Goal: Transaction & Acquisition: Purchase product/service

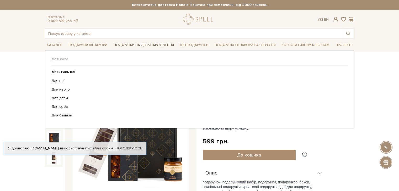
click at [164, 43] on link "Подарунки на День народження" at bounding box center [143, 45] width 64 height 8
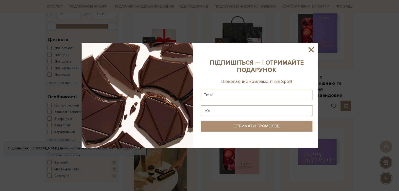
scroll to position [131, 0]
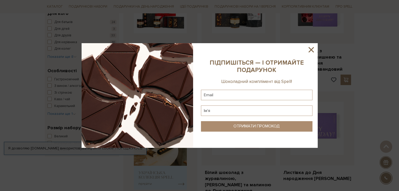
click at [311, 50] on icon at bounding box center [310, 49] width 5 height 5
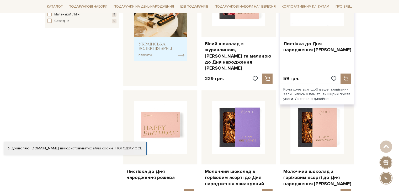
scroll to position [262, 0]
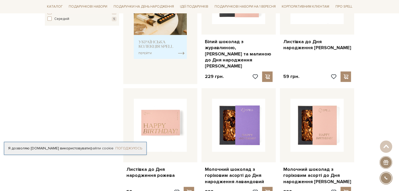
click at [134, 148] on link "Погоджуюсь" at bounding box center [128, 148] width 27 height 5
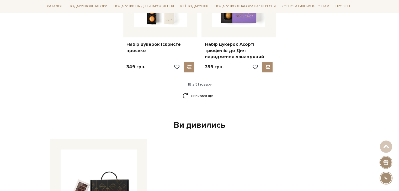
scroll to position [734, 0]
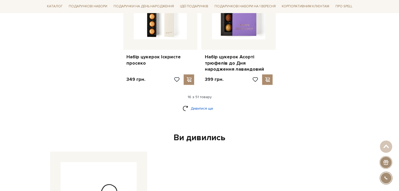
click at [200, 104] on link "Дивитися ще" at bounding box center [199, 108] width 34 height 9
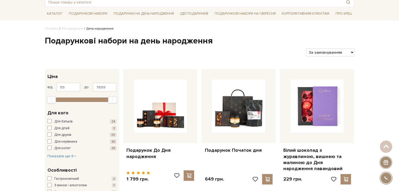
scroll to position [0, 0]
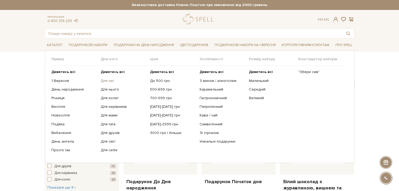
click at [112, 81] on link "Для неї" at bounding box center [123, 81] width 45 height 5
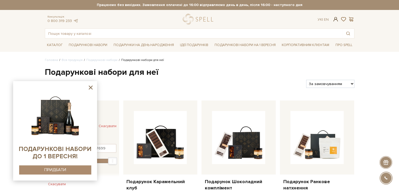
click at [335, 20] on span at bounding box center [335, 20] width 6 height 6
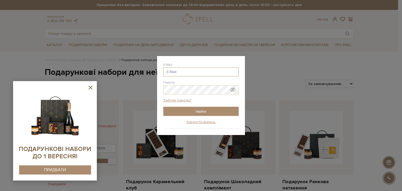
click at [177, 72] on input "E-Mail" at bounding box center [201, 71] width 75 height 9
drag, startPoint x: 180, startPoint y: 73, endPoint x: 151, endPoint y: 69, distance: 29.0
click at [151, 69] on div "Авторизація E-Mail ole ole @gmail.com ole @ukr.net ole @i.ua ole @mail.ua ole @…" at bounding box center [201, 95] width 402 height 191
paste input "naulanovska@gmail.com"
type input "[EMAIL_ADDRESS][DOMAIN_NAME]"
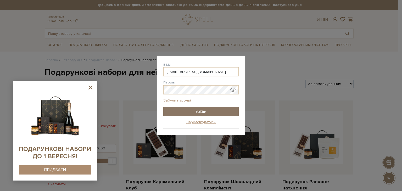
click at [205, 112] on input "Увійти" at bounding box center [201, 111] width 75 height 9
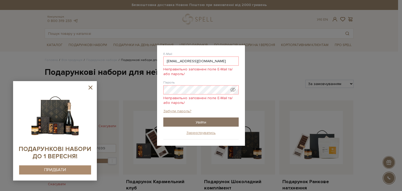
click at [204, 122] on input "Увійти" at bounding box center [201, 122] width 75 height 9
click at [233, 89] on span "Показати пароль у вигляді звичайного тексту. Попередження: це відобразить ваш п…" at bounding box center [233, 89] width 5 height 5
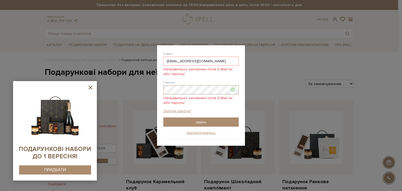
click at [112, 88] on div "Авторизація E-Mail olenaulanovska@gmail.com Неправильно заповнені поле E-Mail т…" at bounding box center [201, 95] width 402 height 191
click at [197, 121] on input "Увійти" at bounding box center [201, 122] width 75 height 9
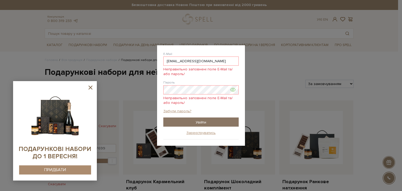
click at [197, 121] on input "Увійти" at bounding box center [201, 122] width 75 height 9
click at [181, 112] on link "Забули пароль?" at bounding box center [178, 111] width 28 height 5
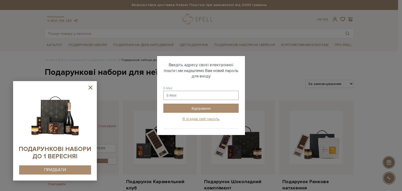
click at [187, 97] on input "E-Mail" at bounding box center [201, 95] width 75 height 9
paste input "spellchocolate"
drag, startPoint x: 200, startPoint y: 95, endPoint x: 135, endPoint y: 90, distance: 65.7
click at [135, 90] on div "Авторизація E-Mail olenaulanovska@gmail.com Неправильно заповнені поле E-Mail т…" at bounding box center [201, 95] width 402 height 191
paste input "olenaulanovska@gmail.com"
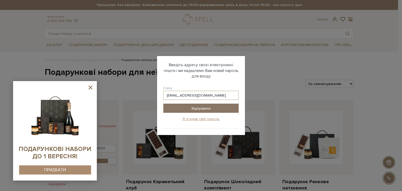
type input "olenaulanovska@gmail.com"
click at [198, 107] on input "Відправити" at bounding box center [201, 108] width 75 height 9
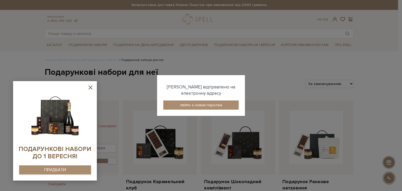
click at [198, 107] on link "Увійти з новим паролем" at bounding box center [201, 105] width 75 height 9
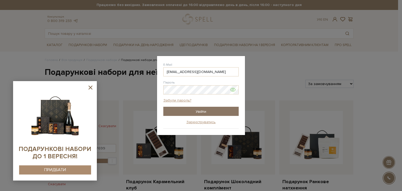
click at [200, 110] on input "Увійти" at bounding box center [201, 111] width 75 height 9
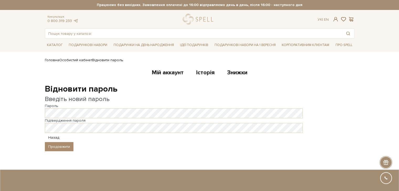
click at [21, 76] on body "Подарункові набори SALE Корпоративним клієнтам Доставка і оплата Консультація: …" at bounding box center [199, 149] width 399 height 299
click at [62, 148] on button "Продовжити" at bounding box center [59, 146] width 29 height 9
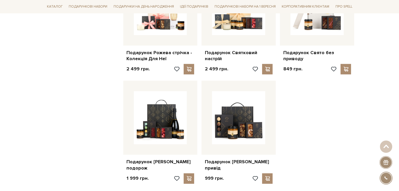
scroll to position [629, 0]
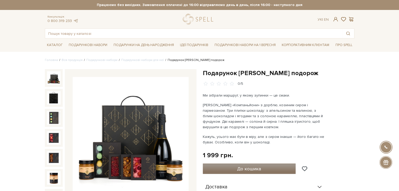
click at [253, 168] on span "До кошика" at bounding box center [249, 169] width 24 height 6
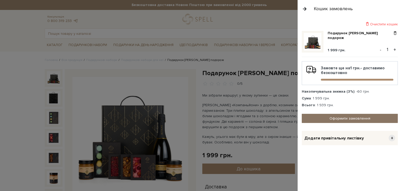
click at [344, 122] on link "Оформити замовлення" at bounding box center [350, 118] width 96 height 9
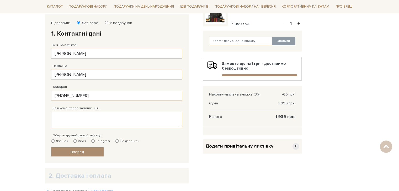
scroll to position [79, 0]
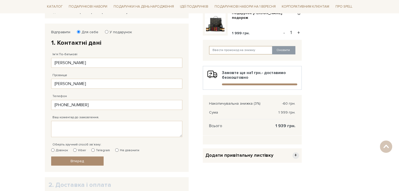
click at [244, 52] on input "text" at bounding box center [240, 50] width 63 height 8
paste input "mb8Uz8diJv"
type input "mb8Uz8diJv"
click at [285, 53] on button "Оновити" at bounding box center [283, 50] width 23 height 8
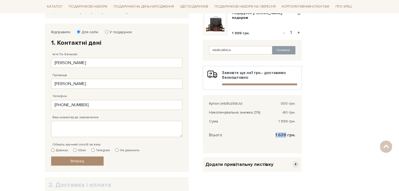
drag, startPoint x: 276, startPoint y: 135, endPoint x: 285, endPoint y: 135, distance: 8.9
click at [285, 135] on span "1 639 грн." at bounding box center [285, 135] width 20 height 5
copy span "1 639"
click at [328, 137] on div "Відправити Для себе У подарунок 1. Контактні дані Ім'я По-батькові [PERSON_NAME…" at bounding box center [199, 115] width 315 height 182
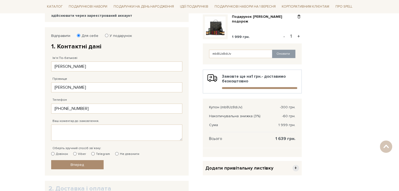
scroll to position [52, 0]
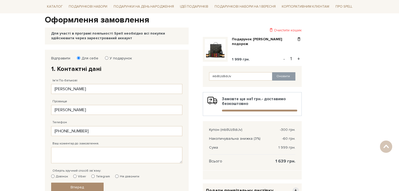
click at [105, 58] on input "У подарунок" at bounding box center [106, 57] width 3 height 3
radio input "true"
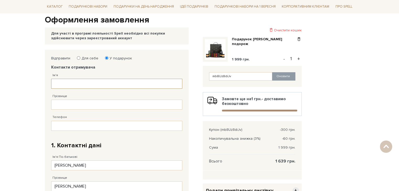
click at [74, 84] on input "Ім'я" at bounding box center [116, 84] width 131 height 10
type input "[PERSON_NAME]"
click at [75, 106] on input "Прізвище" at bounding box center [116, 105] width 131 height 10
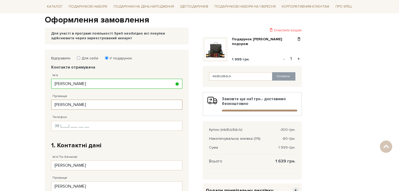
type input "[PERSON_NAME]"
click at [72, 126] on input "Телефон" at bounding box center [116, 126] width 131 height 10
type input "[PHONE_NUMBER]"
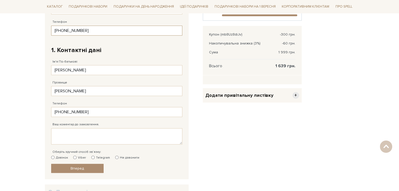
scroll to position [157, 0]
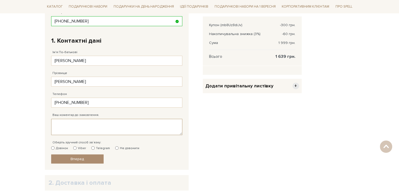
click at [67, 126] on textarea "Ваш коментар до замовлення." at bounding box center [116, 127] width 131 height 16
type textarea "це подарунок на День народження"
click at [53, 147] on input "Дзвінок" at bounding box center [52, 147] width 3 height 3
radio input "true"
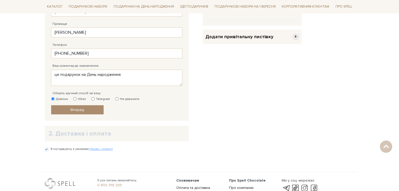
scroll to position [210, 0]
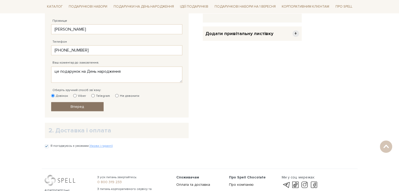
click at [84, 107] on link "Вперед" at bounding box center [77, 106] width 52 height 9
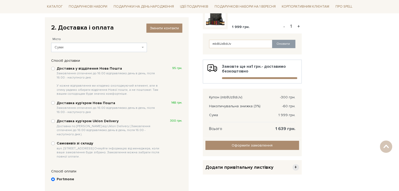
scroll to position [76, 0]
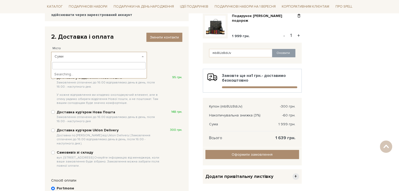
click at [74, 58] on span "Суми" at bounding box center [98, 56] width 86 height 5
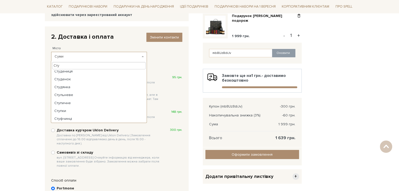
scroll to position [0, 0]
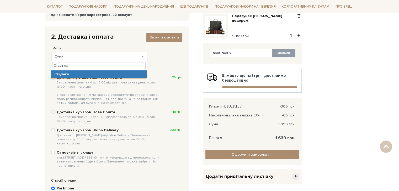
type input "Студінка"
select select "Студінка"
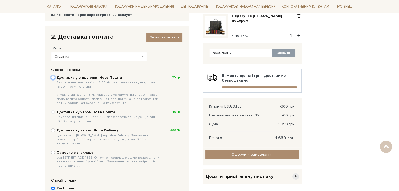
click at [53, 78] on input "Доставка у відділення Нова Пошта Замовлення сплаченні до 16:00 відправляємо ден…" at bounding box center [53, 78] width 4 height 4
radio input "true"
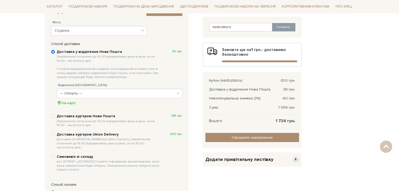
scroll to position [102, 0]
click at [295, 161] on span "+" at bounding box center [295, 159] width 7 height 7
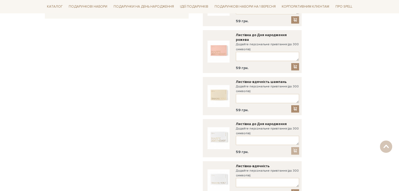
scroll to position [233, 0]
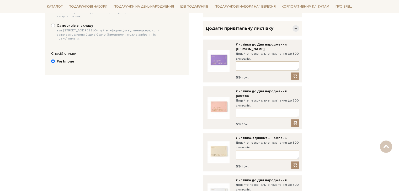
click at [243, 68] on textarea at bounding box center [267, 65] width 63 height 9
click at [280, 64] on textarea "З днем народження! Ти найкраща подруга! Від твоїх дівчат [PERSON_NAME] та [PERS…" at bounding box center [267, 65] width 63 height 9
click at [297, 70] on textarea "З днем народження! Ти - найкраща подруга! Від твоїх дівчат [PERSON_NAME] та [PE…" at bounding box center [267, 65] width 63 height 9
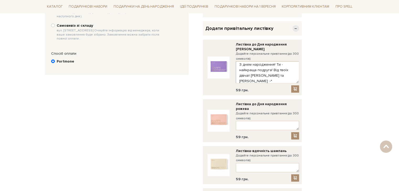
scroll to position [0, 0]
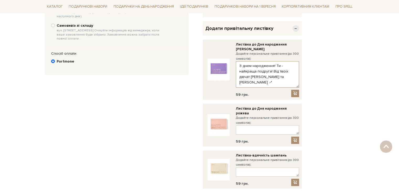
drag, startPoint x: 298, startPoint y: 70, endPoint x: 297, endPoint y: 87, distance: 17.0
click at [297, 87] on textarea "З днем народження! Ти - найкраща подруга! Від твоїх дівчат [PERSON_NAME] та [PE…" at bounding box center [267, 74] width 63 height 26
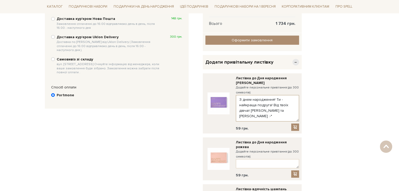
scroll to position [196, 0]
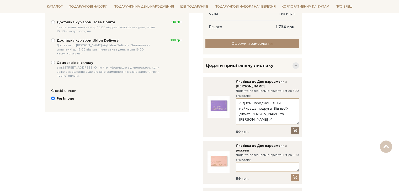
type textarea "З днем народження! Ти - найкраща подруга! Від твоїх дівчат [PERSON_NAME] та [PE…"
click at [296, 131] on span at bounding box center [294, 130] width 5 height 4
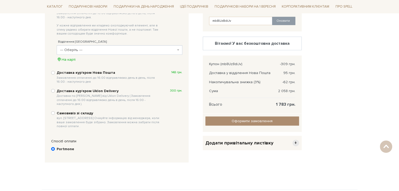
scroll to position [143, 0]
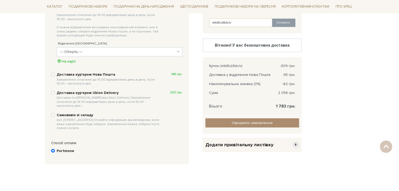
click at [95, 51] on span "--- Оберіть ---" at bounding box center [118, 51] width 116 height 5
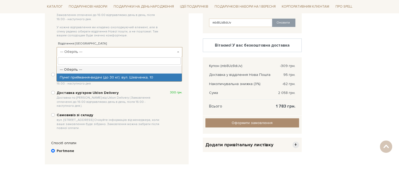
select select "Пункт приймання-видачі (до 30 кг): вул. Шевченка, 10"
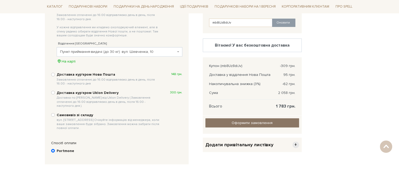
click at [248, 121] on input "Оформити замовлення" at bounding box center [252, 122] width 94 height 9
